Goal: Information Seeking & Learning: Learn about a topic

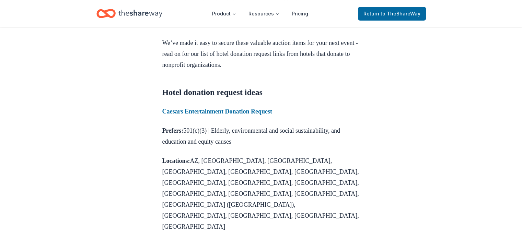
scroll to position [275, 0]
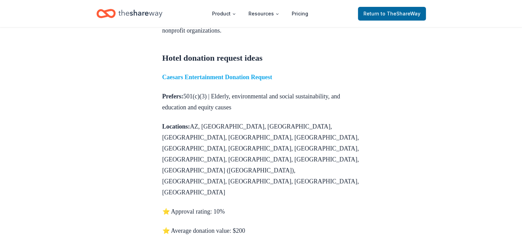
click at [238, 81] on strong "Caesars Entertainment Donation Request" at bounding box center [217, 77] width 110 height 7
click at [247, 81] on strong "Caesars Entertainment Donation Request" at bounding box center [217, 77] width 110 height 7
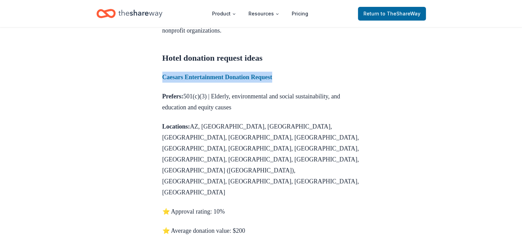
drag, startPoint x: 297, startPoint y: 89, endPoint x: 161, endPoint y: 92, distance: 136.4
copy strong "Caesars Entertainment Donation Request"
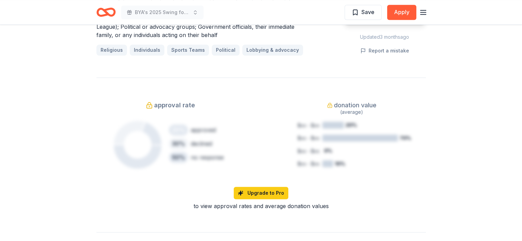
scroll to position [412, 0]
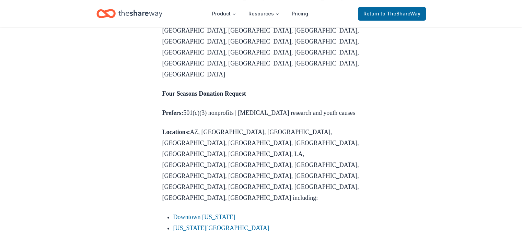
scroll to position [927, 0]
